Goal: Task Accomplishment & Management: Complete application form

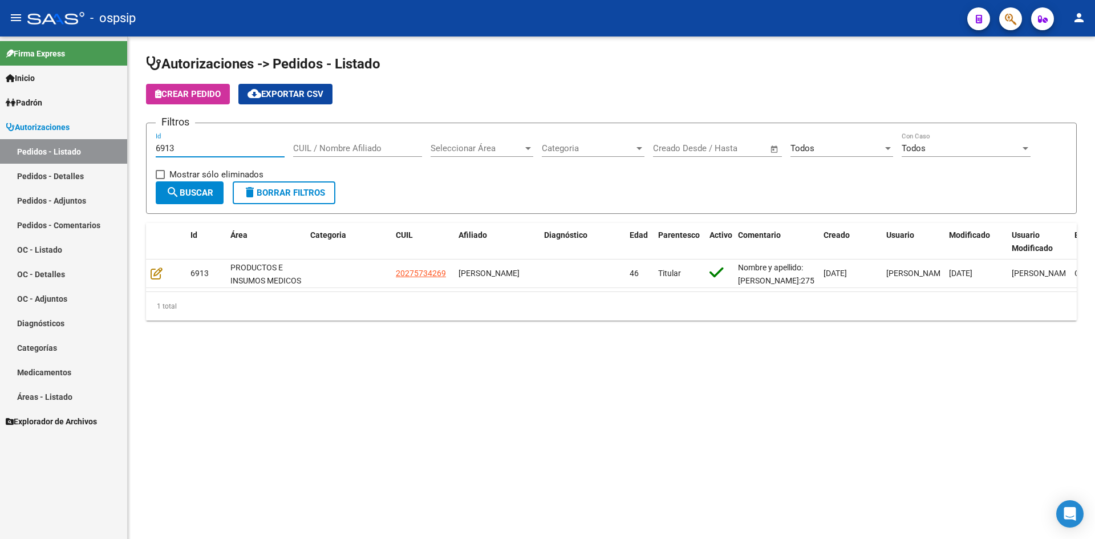
click at [198, 144] on input "6913" at bounding box center [220, 148] width 129 height 10
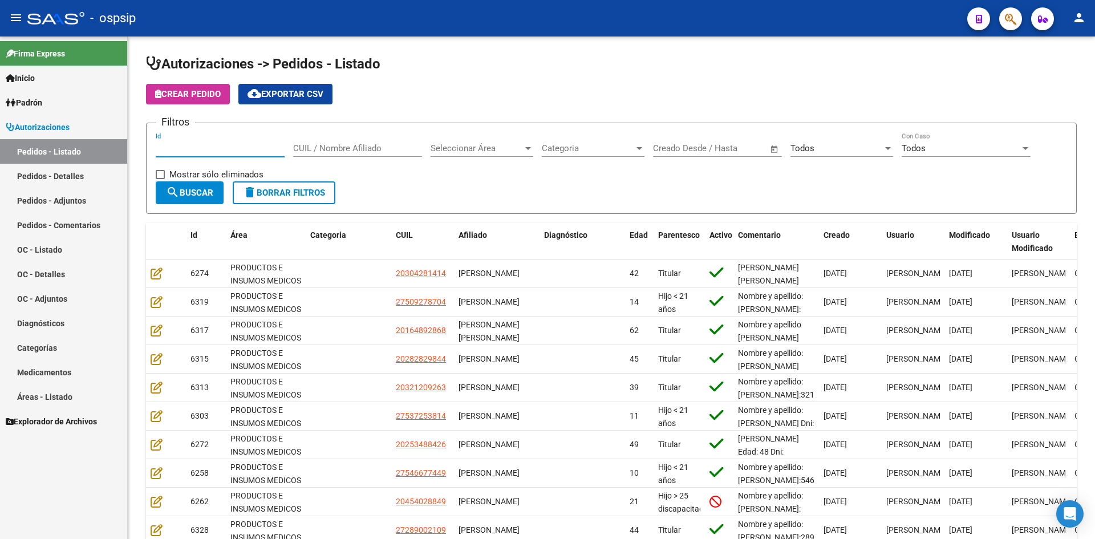
drag, startPoint x: 545, startPoint y: 100, endPoint x: 256, endPoint y: 0, distance: 305.3
click at [542, 100] on div "Crear Pedido cloud_download Exportar CSV" at bounding box center [611, 94] width 931 height 21
click at [233, 151] on input "Id" at bounding box center [220, 148] width 129 height 10
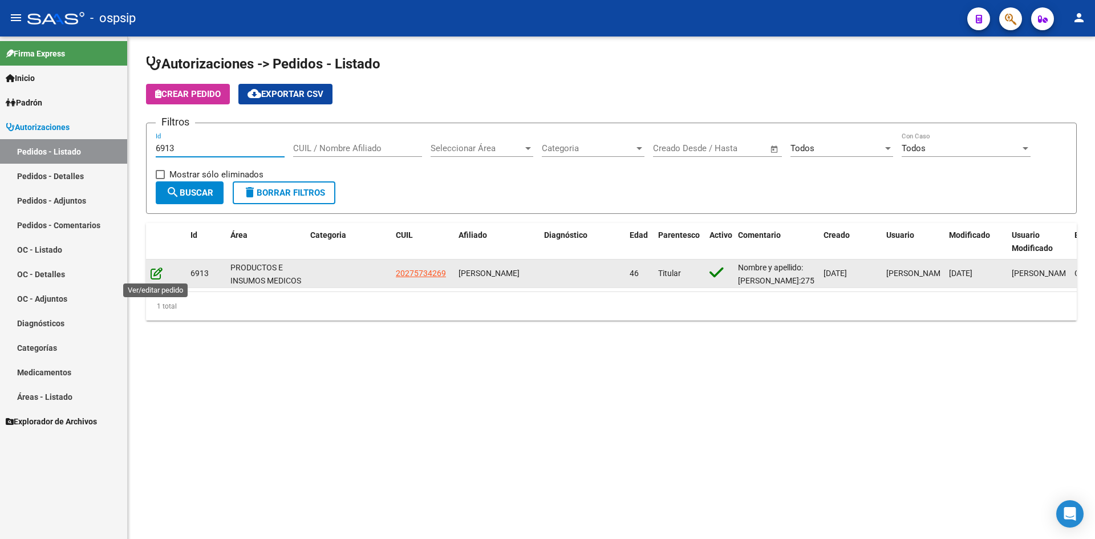
type input "6913"
click at [156, 278] on icon at bounding box center [157, 273] width 12 height 13
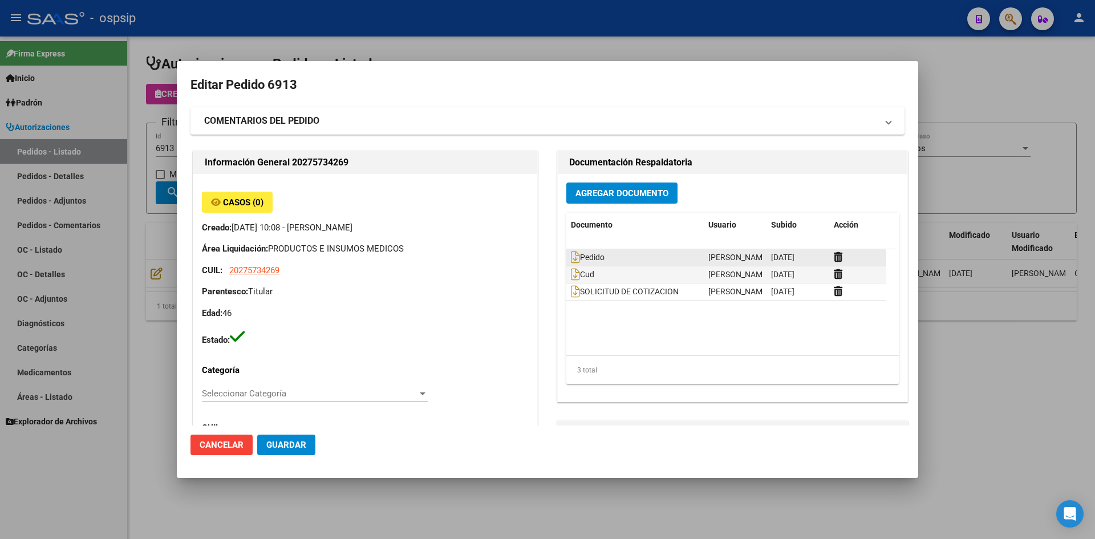
type input "[GEOGRAPHIC_DATA], [PERSON_NAME], [PERSON_NAME] PATRON 5694, Piso: 3"
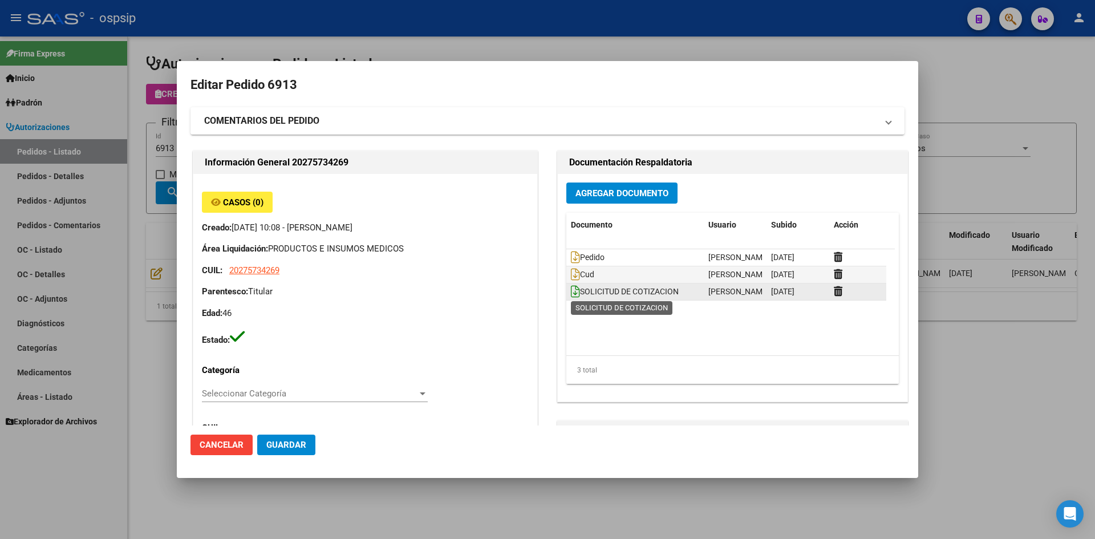
click at [571, 290] on icon at bounding box center [575, 291] width 9 height 13
click at [556, 39] on div at bounding box center [547, 269] width 1095 height 539
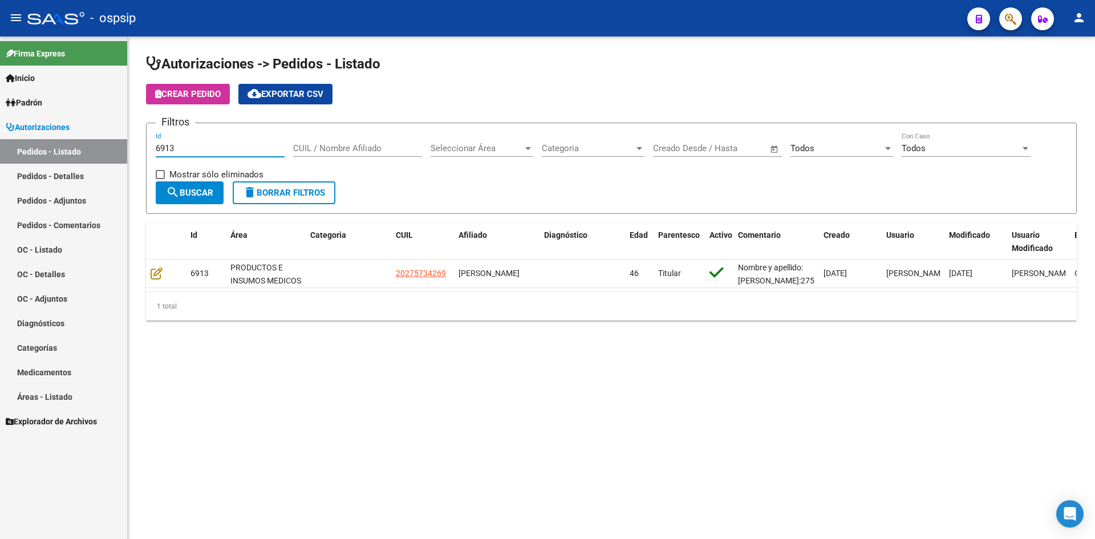
click at [206, 147] on input "6913" at bounding box center [220, 148] width 129 height 10
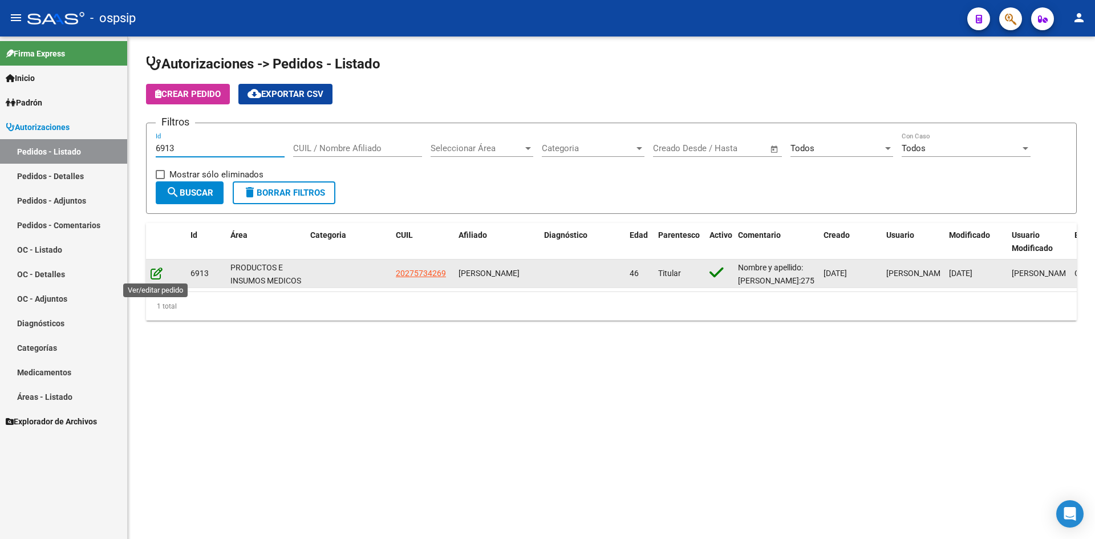
click at [155, 274] on icon at bounding box center [157, 273] width 12 height 13
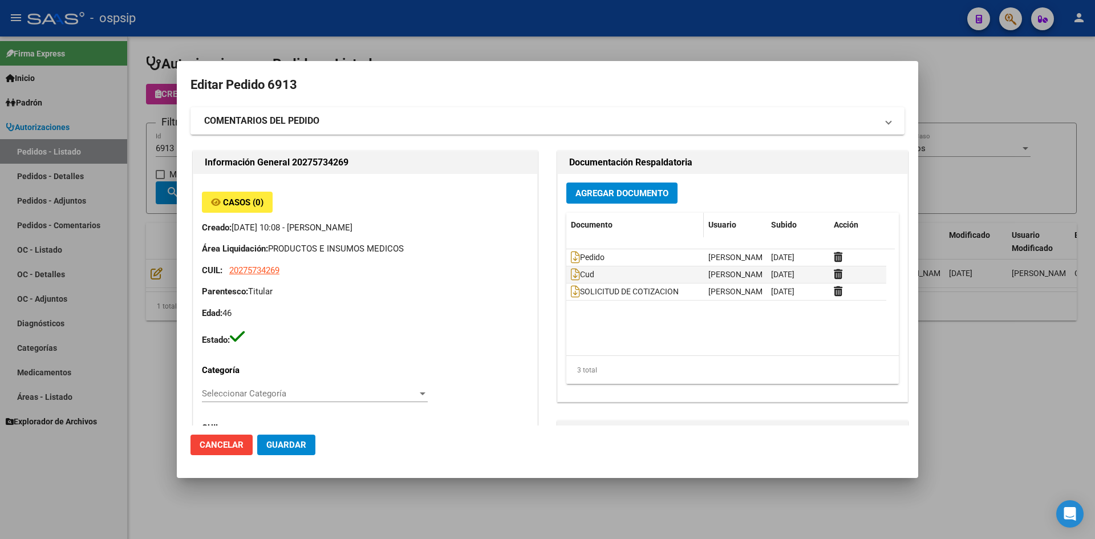
type input "[GEOGRAPHIC_DATA], [PERSON_NAME], [PERSON_NAME] PATRON 5694, Piso: 3"
click at [571, 251] on icon at bounding box center [575, 257] width 9 height 13
click at [571, 292] on icon at bounding box center [575, 291] width 9 height 13
click at [834, 289] on icon at bounding box center [838, 291] width 9 height 11
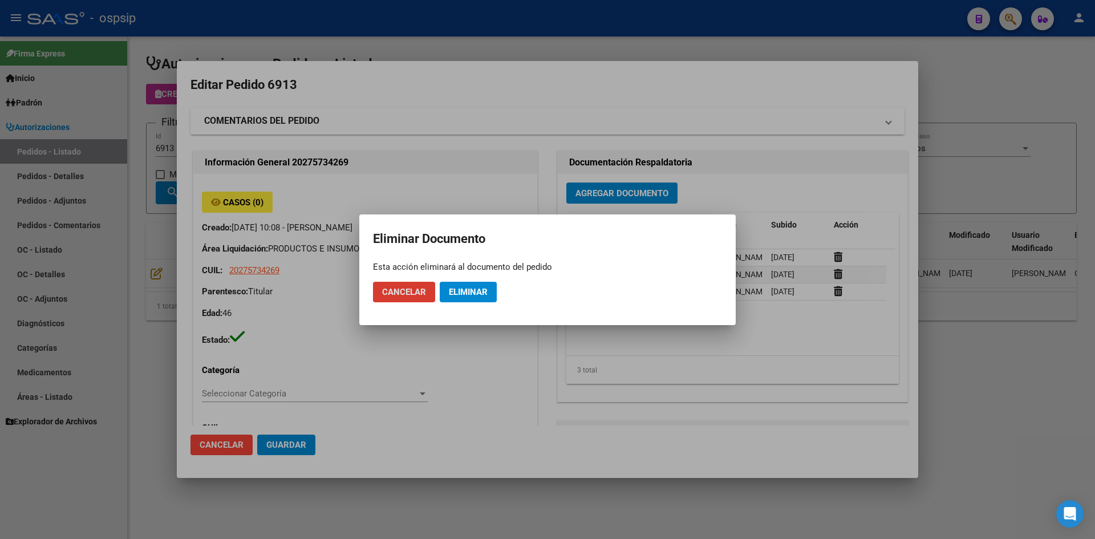
click at [410, 296] on span "Cancelar" at bounding box center [404, 292] width 44 height 10
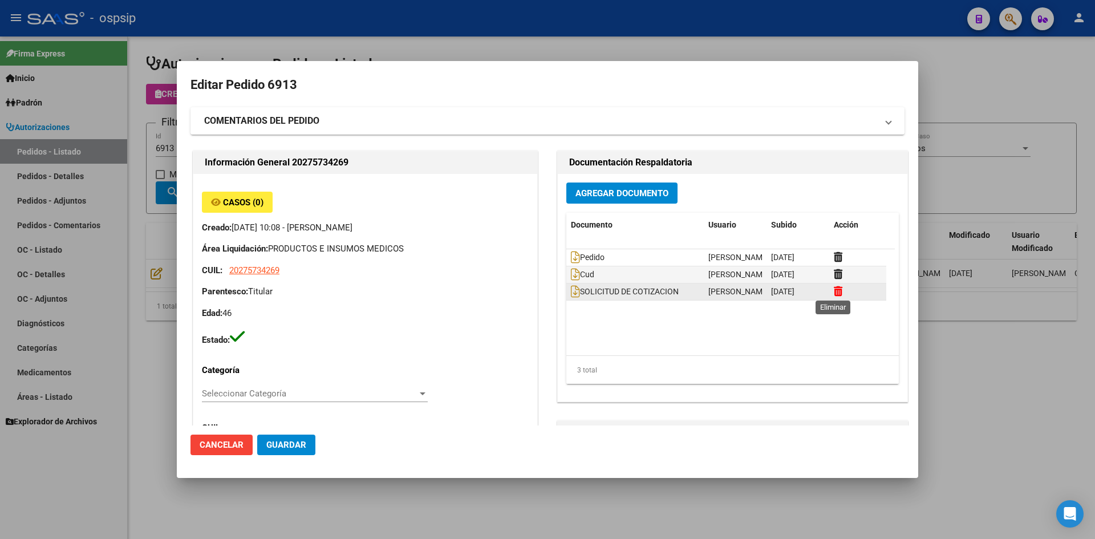
click at [836, 295] on icon at bounding box center [838, 291] width 9 height 11
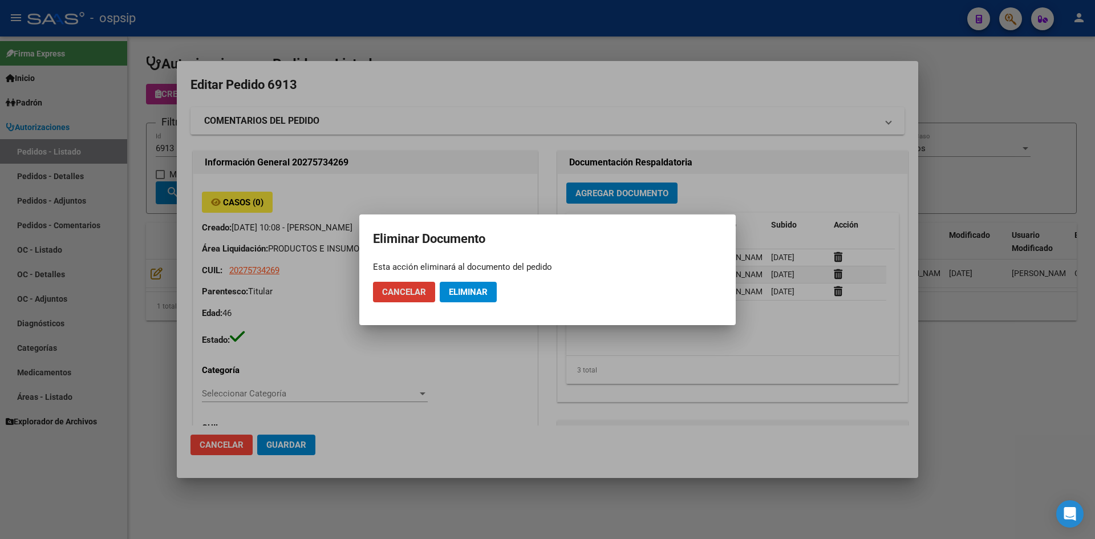
click at [466, 300] on button "Eliminar" at bounding box center [468, 292] width 57 height 21
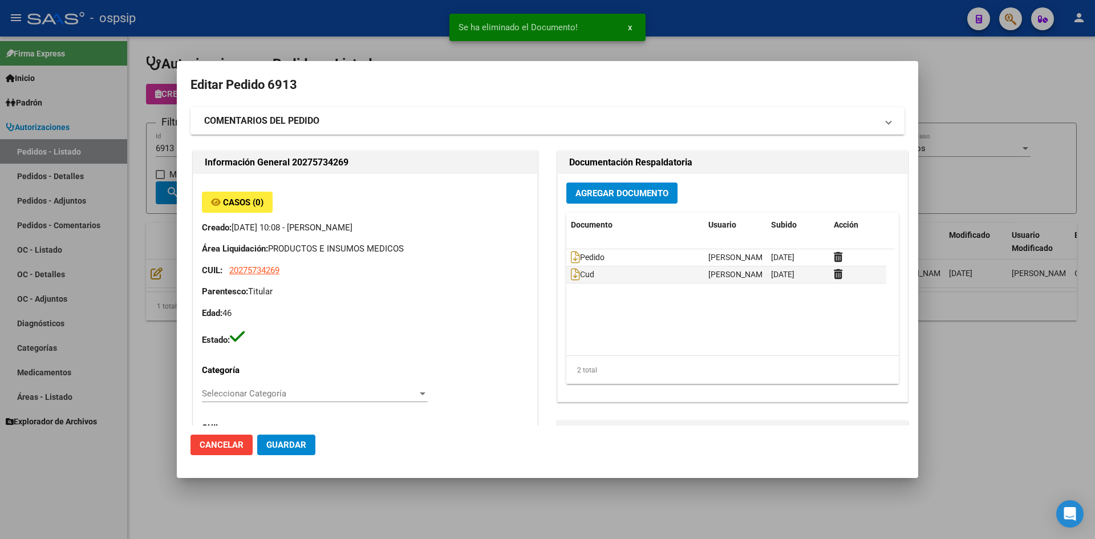
click at [626, 195] on span "Agregar Documento" at bounding box center [621, 193] width 93 height 10
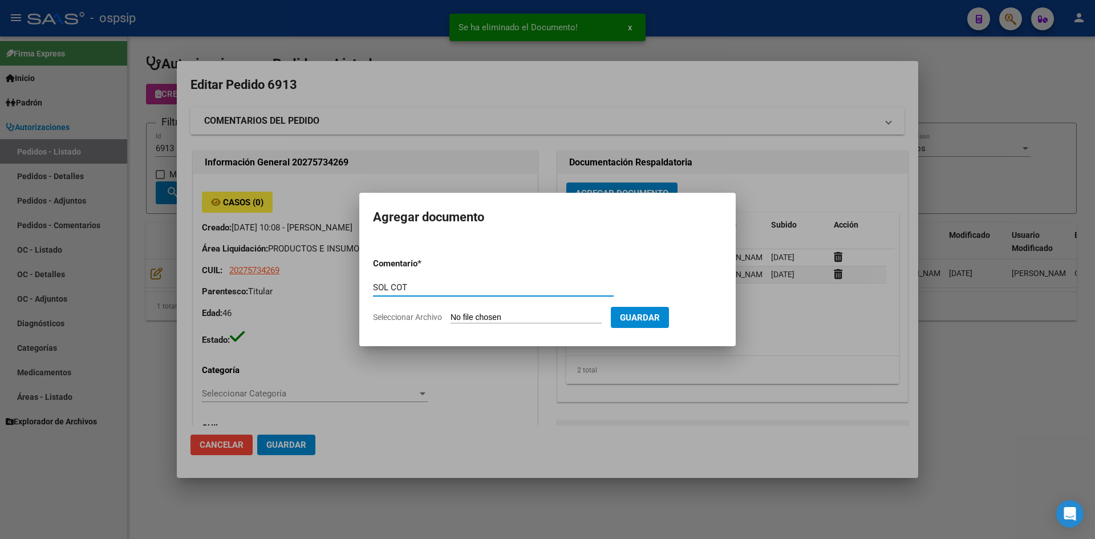
type input "SOL COT"
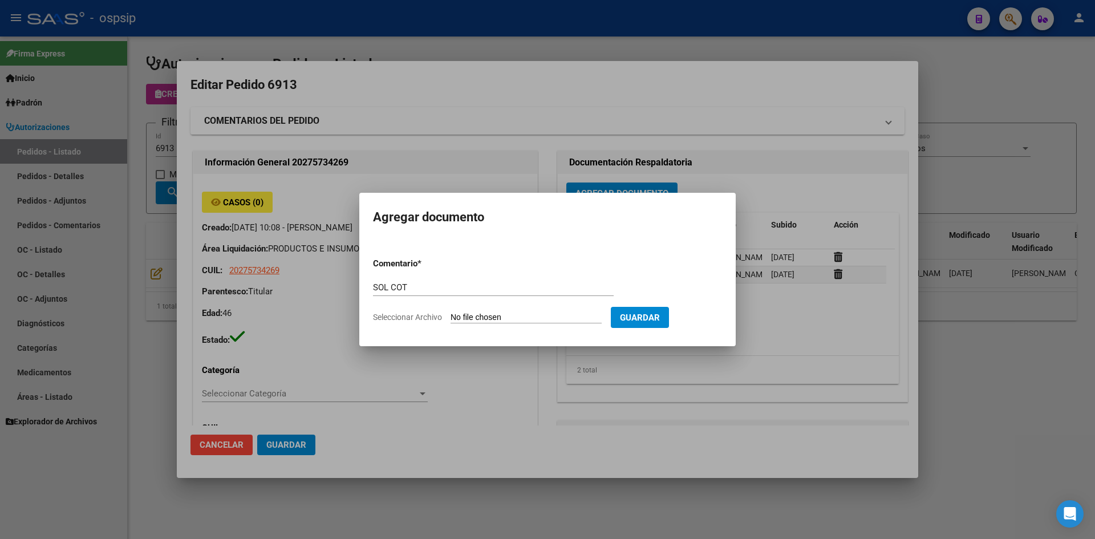
click at [509, 310] on form "Comentario * SOL COT Comentario Seleccionar Archivo Guardar" at bounding box center [547, 290] width 349 height 83
click at [468, 316] on input "Seleccionar Archivo" at bounding box center [525, 317] width 151 height 11
type input "C:\fakepath\SOLICITUD DE COTIZACION 6913.pdf"
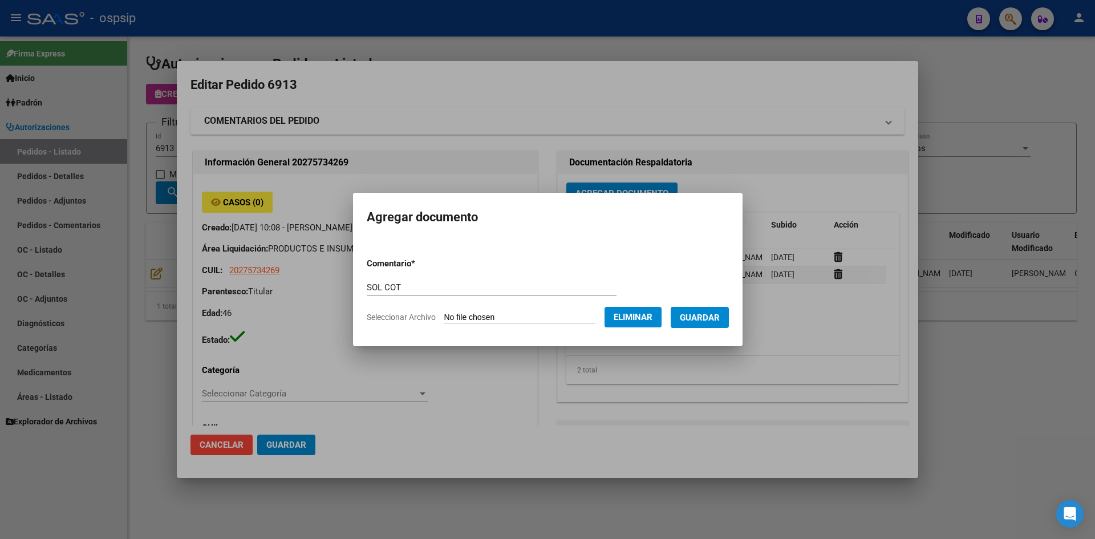
click at [720, 316] on span "Guardar" at bounding box center [700, 317] width 40 height 10
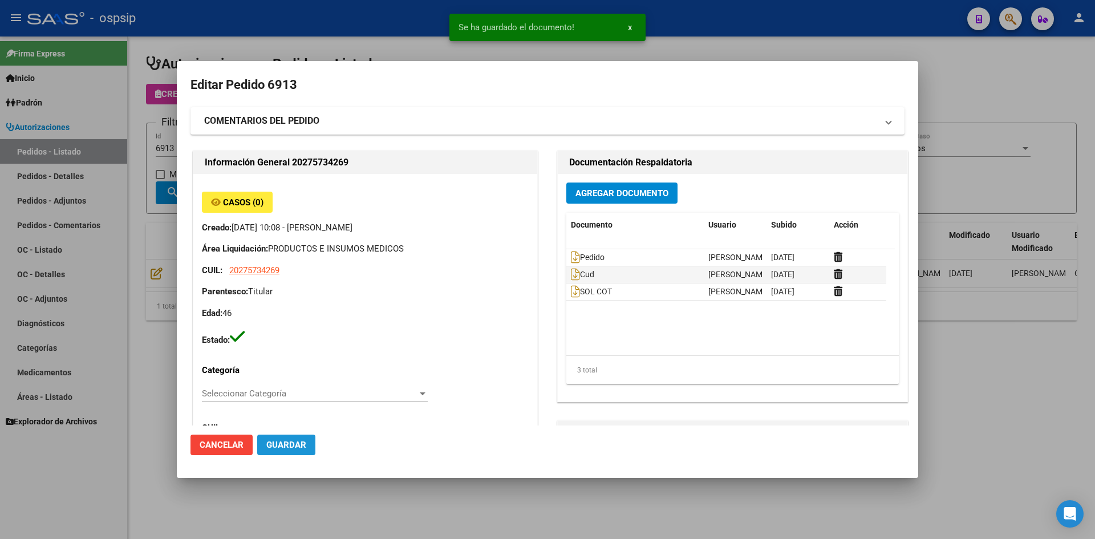
click at [281, 440] on span "Guardar" at bounding box center [286, 445] width 40 height 10
click at [245, 10] on div at bounding box center [547, 269] width 1095 height 539
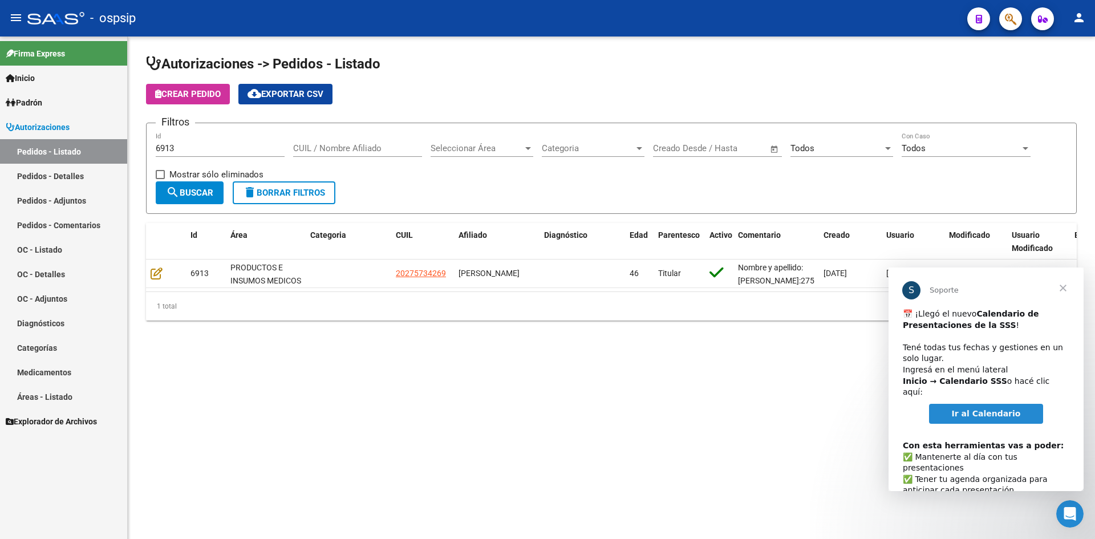
click at [537, 71] on h1 "Autorizaciones -> Pedidos - Listado" at bounding box center [611, 65] width 931 height 20
click at [1064, 286] on span "Cerrar" at bounding box center [1062, 287] width 41 height 41
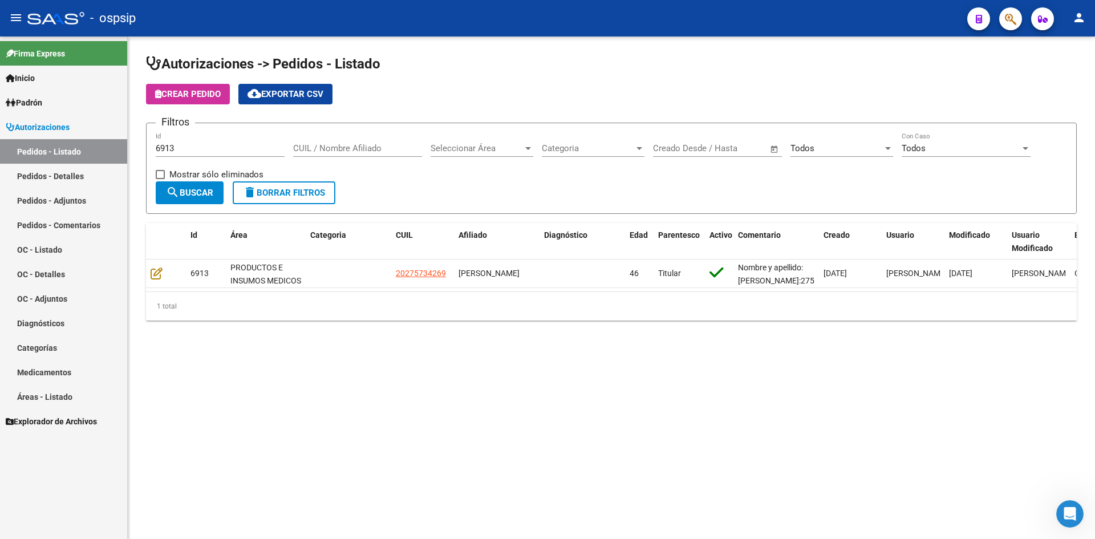
click at [727, 401] on mat-sidenav-content "Autorizaciones -> Pedidos - Listado Crear Pedido cloud_download Exportar CSV Fi…" at bounding box center [611, 287] width 967 height 502
click at [164, 147] on input "6913" at bounding box center [220, 148] width 129 height 10
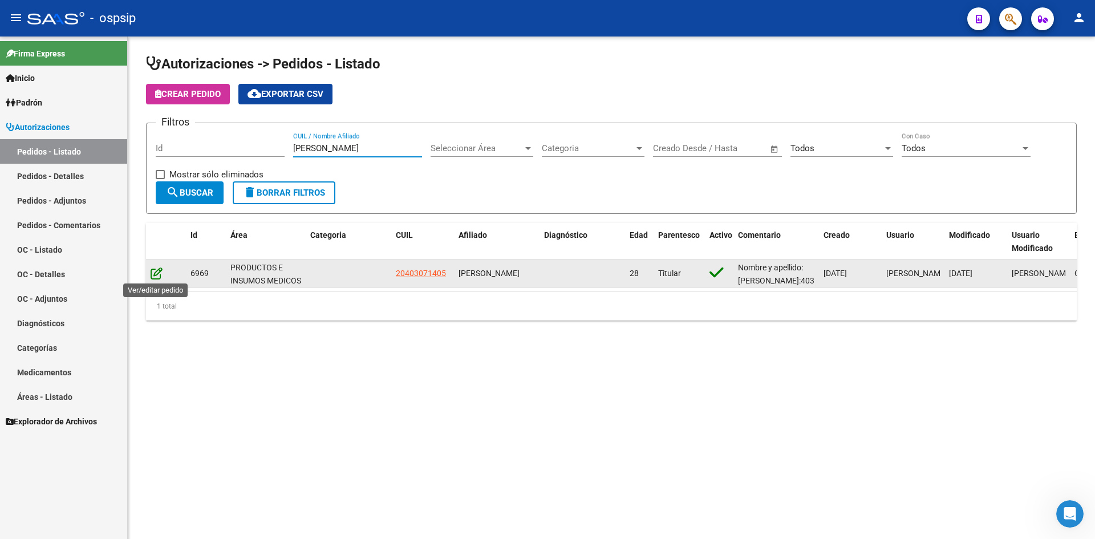
type input "[PERSON_NAME]"
click at [153, 275] on icon at bounding box center [157, 273] width 12 height 13
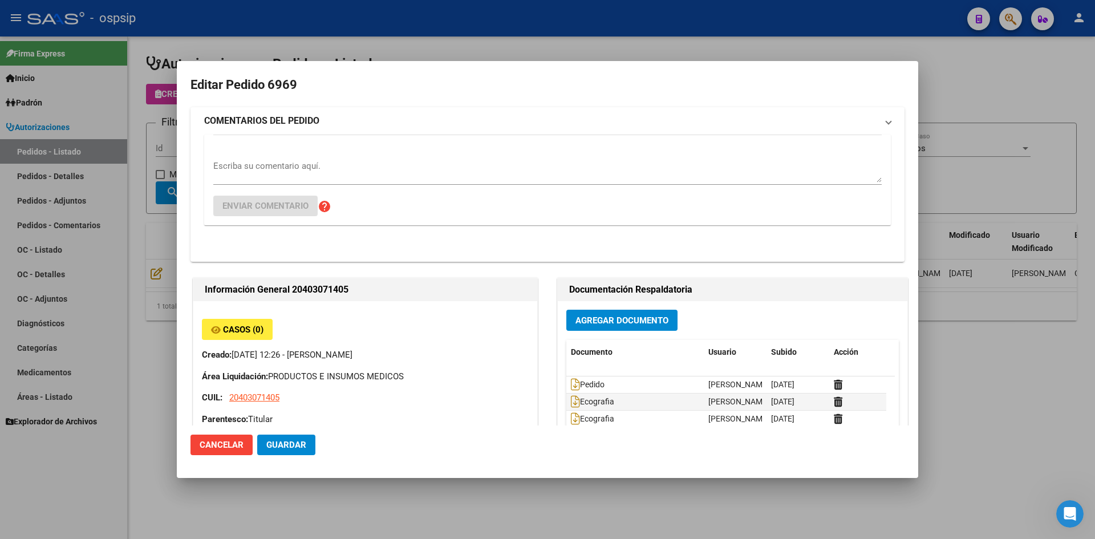
type input "[PERSON_NAME]"
type input "[GEOGRAPHIC_DATA], [PERSON_NAME], BELGRANO 5225"
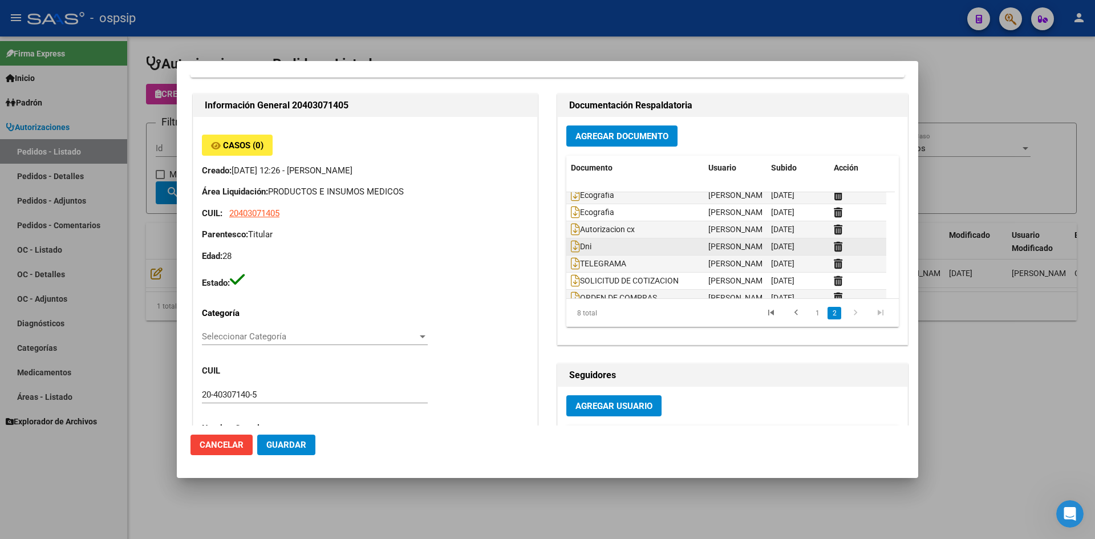
scroll to position [34, 0]
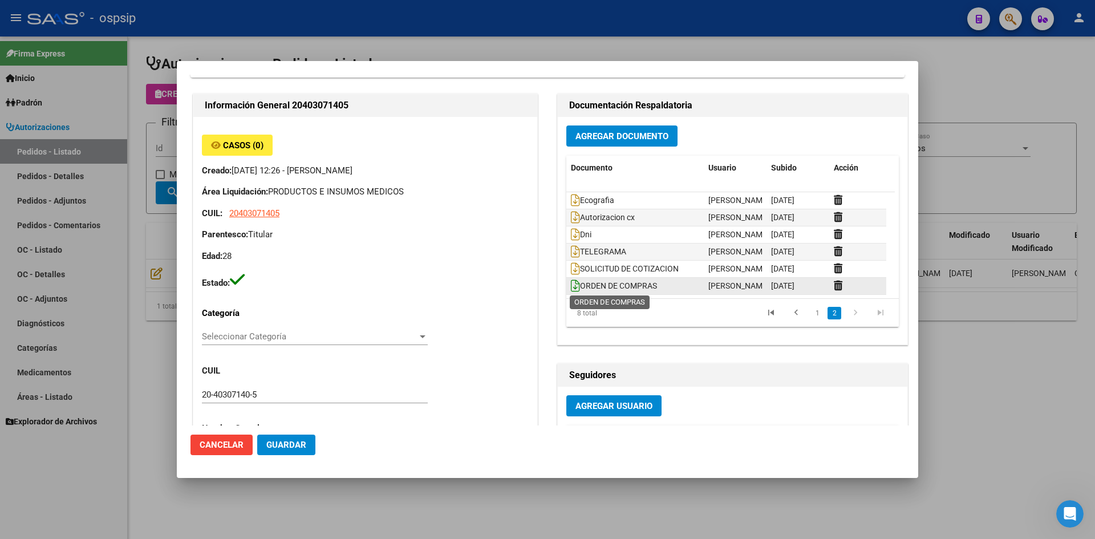
click at [571, 282] on icon at bounding box center [575, 285] width 9 height 13
click at [501, 25] on div at bounding box center [547, 269] width 1095 height 539
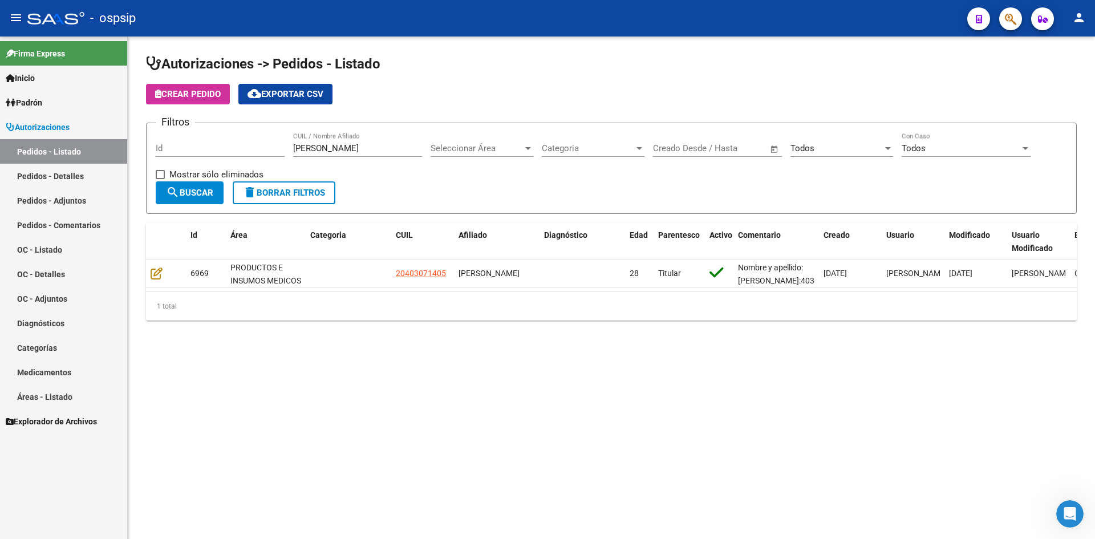
drag, startPoint x: 449, startPoint y: 196, endPoint x: 318, endPoint y: 113, distance: 155.3
click at [442, 193] on form "Filtros Id [PERSON_NAME] CUIL / Nombre Afiliado Seleccionar Área Seleccionar Ár…" at bounding box center [611, 168] width 931 height 91
click at [335, 152] on input "[PERSON_NAME]" at bounding box center [357, 148] width 129 height 10
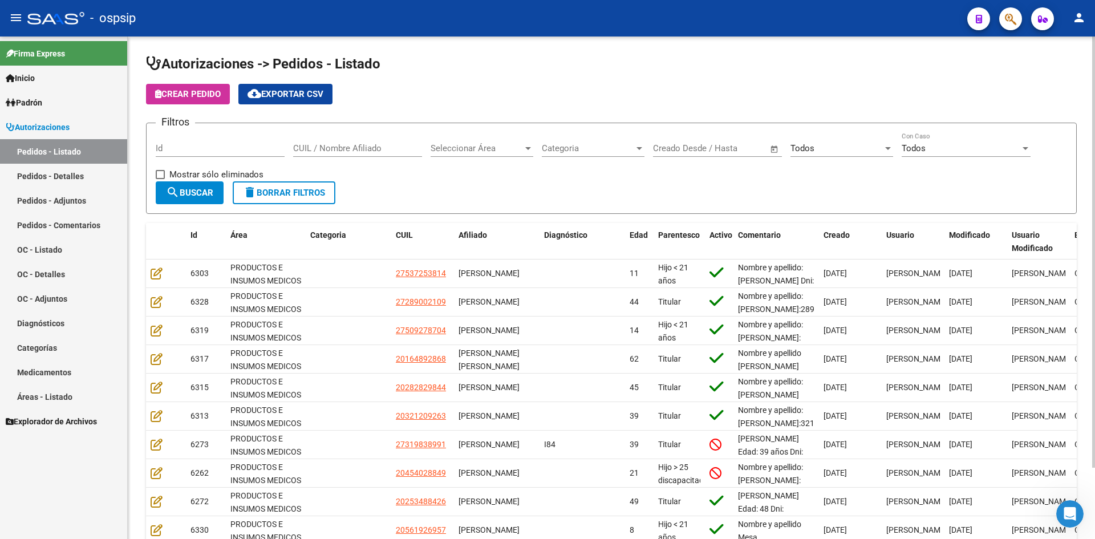
click at [506, 95] on div "Crear Pedido cloud_download Exportar CSV" at bounding box center [611, 94] width 931 height 21
drag, startPoint x: 571, startPoint y: 96, endPoint x: 294, endPoint y: 7, distance: 291.2
click at [568, 96] on div "Crear Pedido cloud_download Exportar CSV" at bounding box center [611, 94] width 931 height 21
click at [224, 145] on input "Id" at bounding box center [220, 148] width 129 height 10
click at [389, 151] on input "CUIL / Nombre Afiliado" at bounding box center [357, 148] width 129 height 10
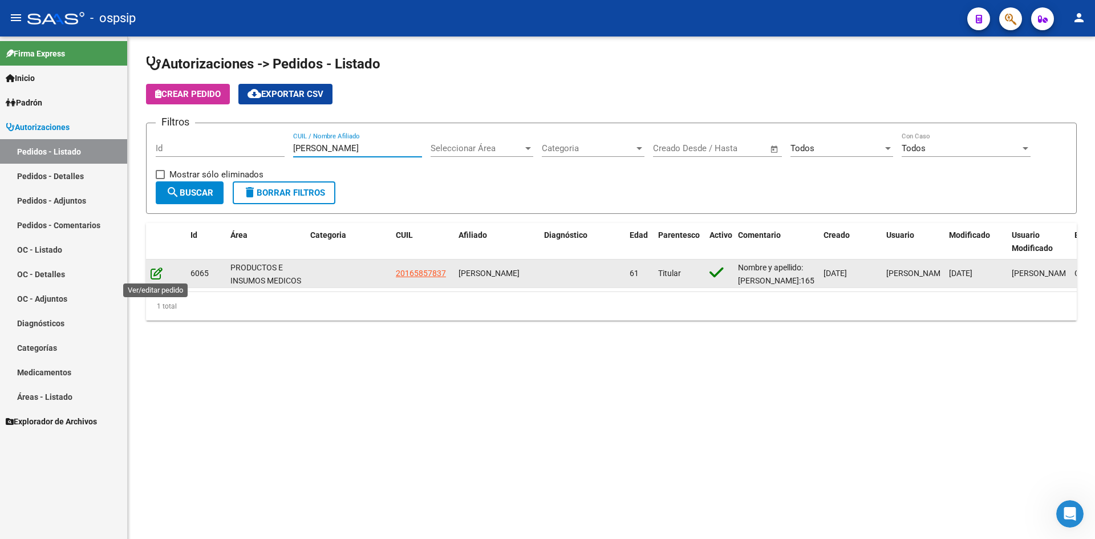
type input "[PERSON_NAME]"
click at [155, 275] on icon at bounding box center [157, 273] width 12 height 13
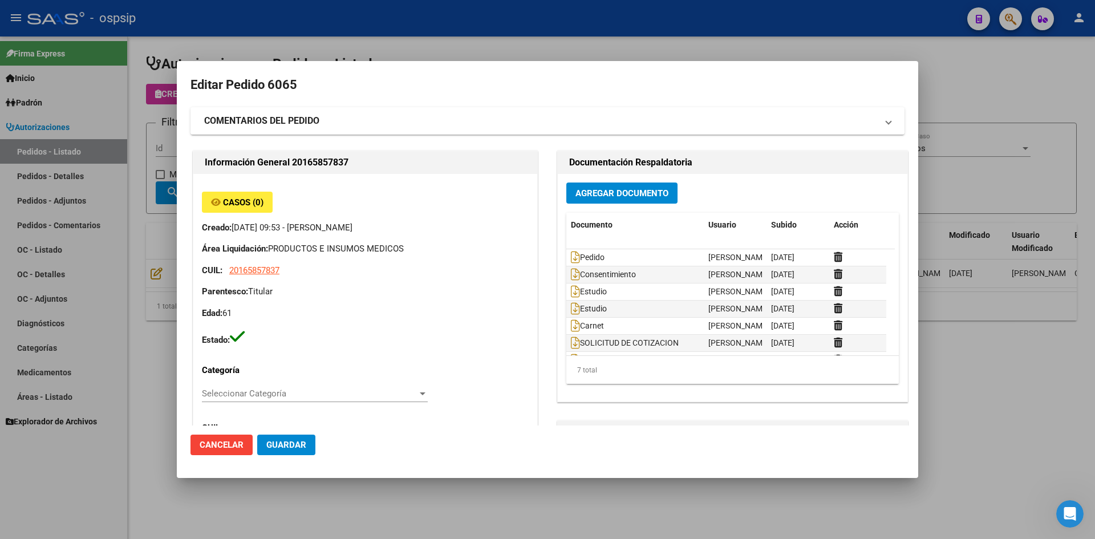
type input "[PERSON_NAME]"
type input "[GEOGRAPHIC_DATA], [PERSON_NAME], [GEOGRAPHIC_DATA] M.6 S/N, Departamento: 12"
drag, startPoint x: 518, startPoint y: 43, endPoint x: 397, endPoint y: 6, distance: 126.3
click at [513, 43] on div at bounding box center [547, 269] width 1095 height 539
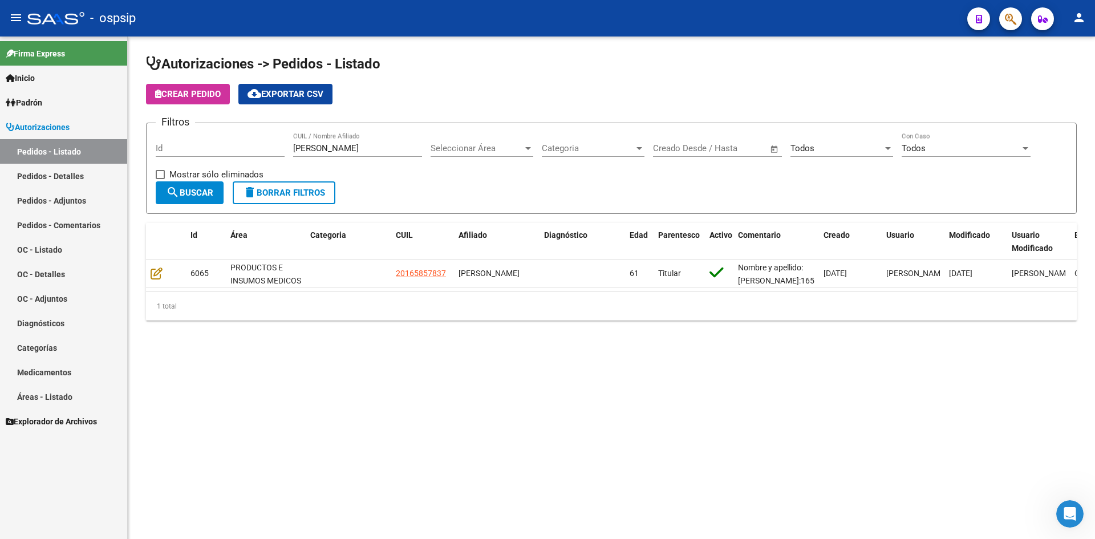
click at [348, 143] on div "[PERSON_NAME] CUIL / Nombre Afiliado" at bounding box center [357, 144] width 129 height 25
click at [338, 150] on input "[PERSON_NAME]" at bounding box center [357, 148] width 129 height 10
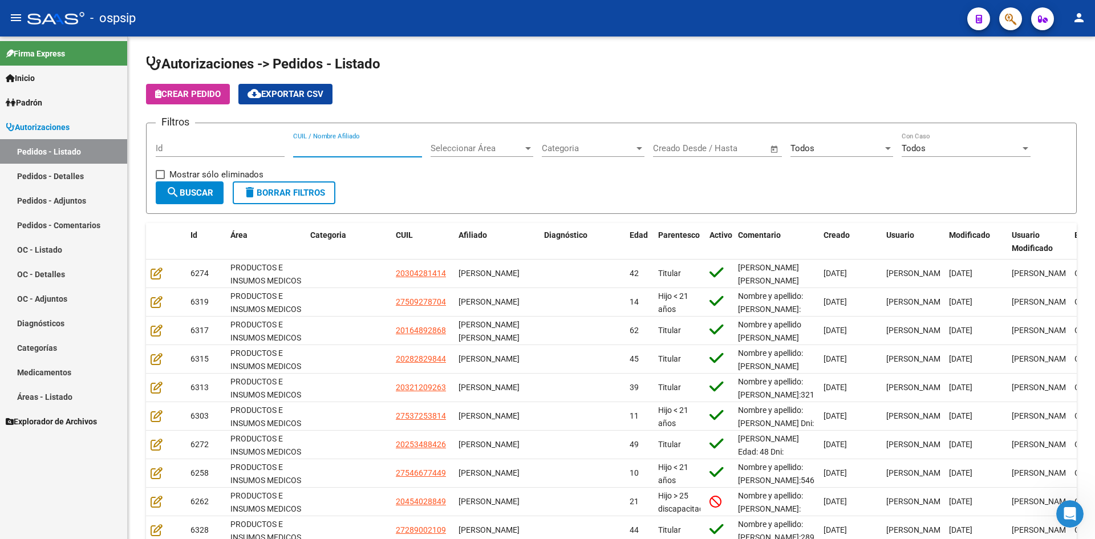
drag, startPoint x: 387, startPoint y: 202, endPoint x: 181, endPoint y: 11, distance: 280.8
click at [387, 202] on form "Filtros Id CUIL / Nombre Afiliado Seleccionar Área Seleccionar Área Categoria C…" at bounding box center [611, 168] width 931 height 91
drag, startPoint x: 693, startPoint y: 60, endPoint x: 497, endPoint y: 1, distance: 204.9
click at [692, 60] on h1 "Autorizaciones -> Pedidos - Listado" at bounding box center [611, 65] width 931 height 20
